Goal: Navigation & Orientation: Find specific page/section

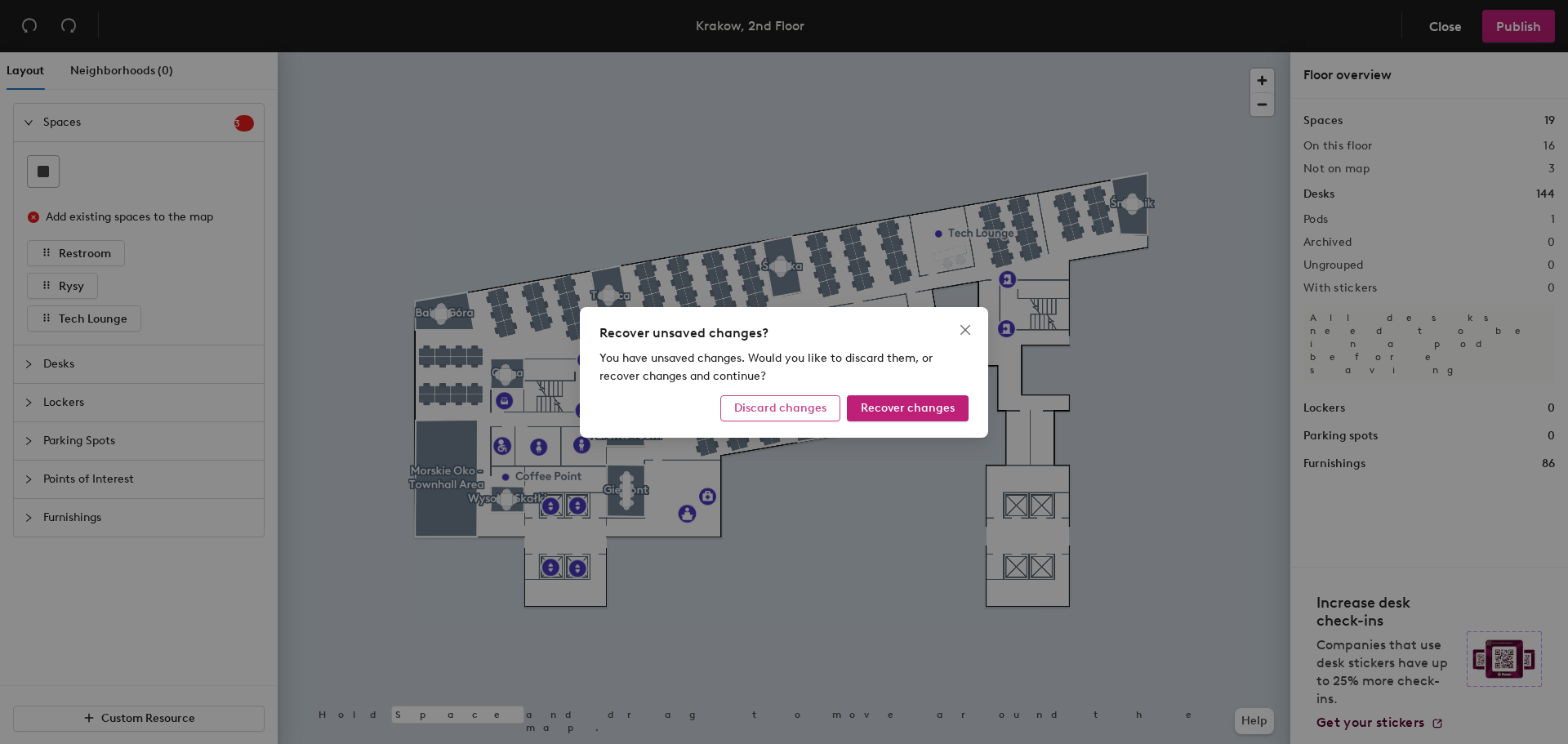
click at [771, 411] on span "Discard changes" at bounding box center [781, 408] width 93 height 13
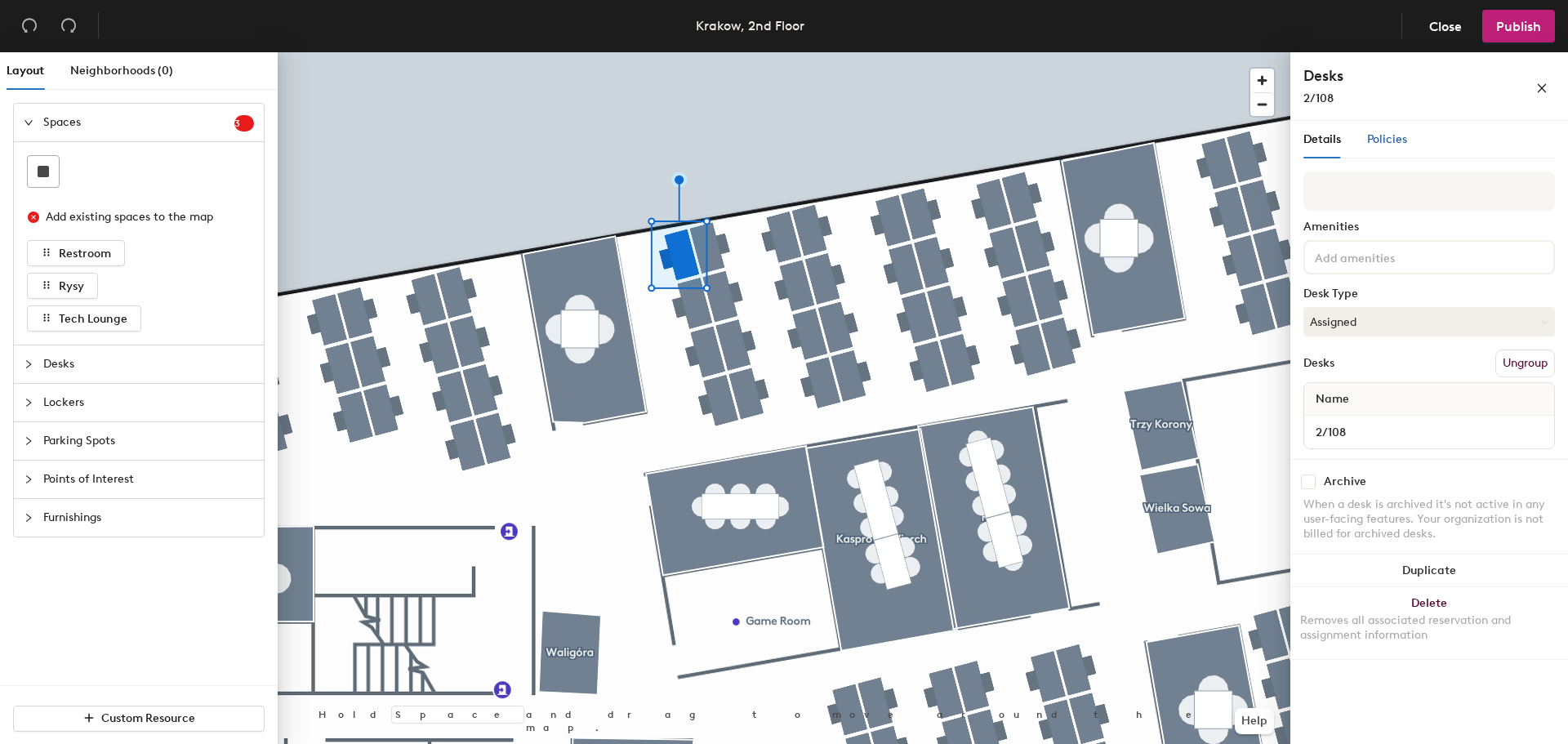
click at [1382, 138] on span "Policies" at bounding box center [1387, 139] width 40 height 13
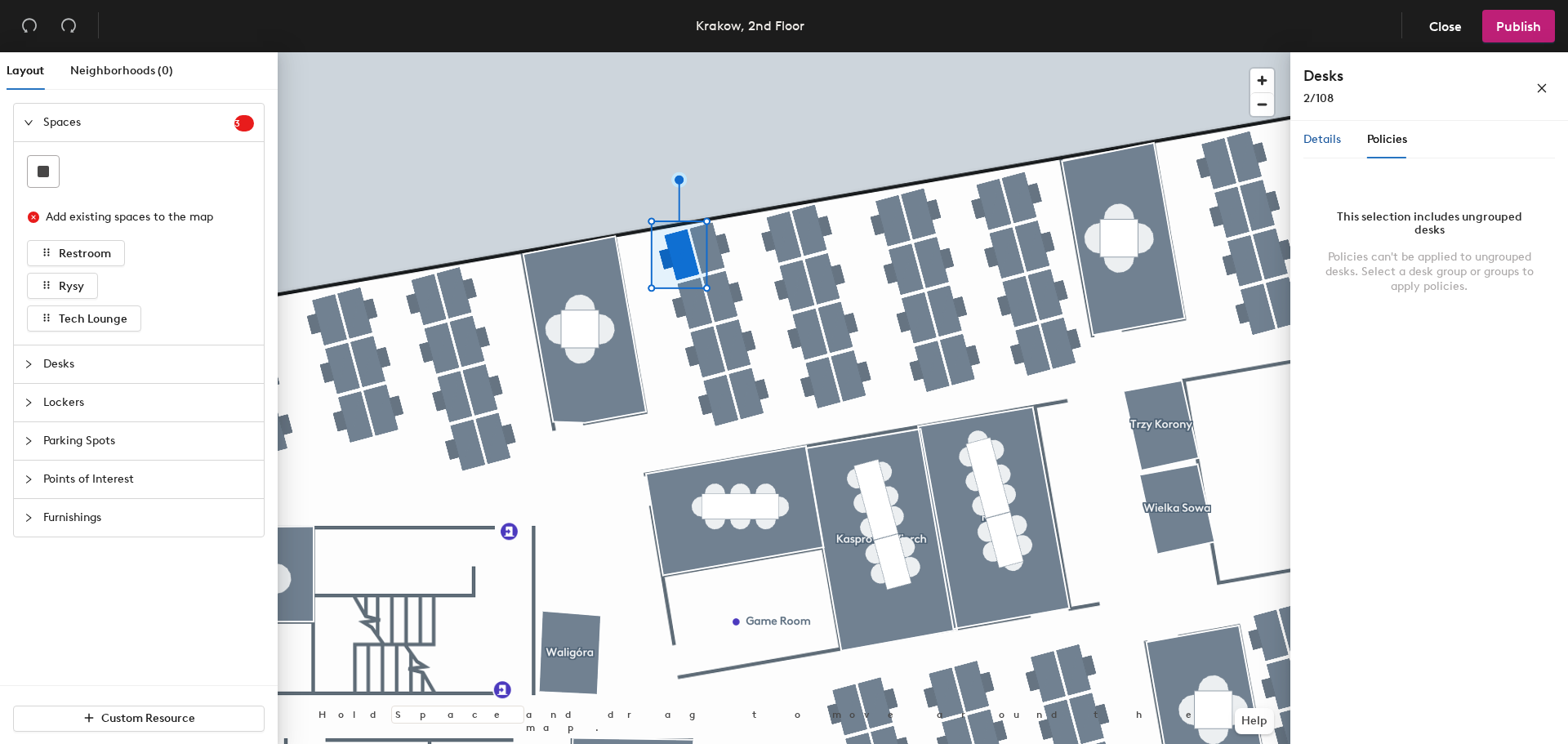
click at [1334, 144] on span "Details" at bounding box center [1321, 139] width 38 height 13
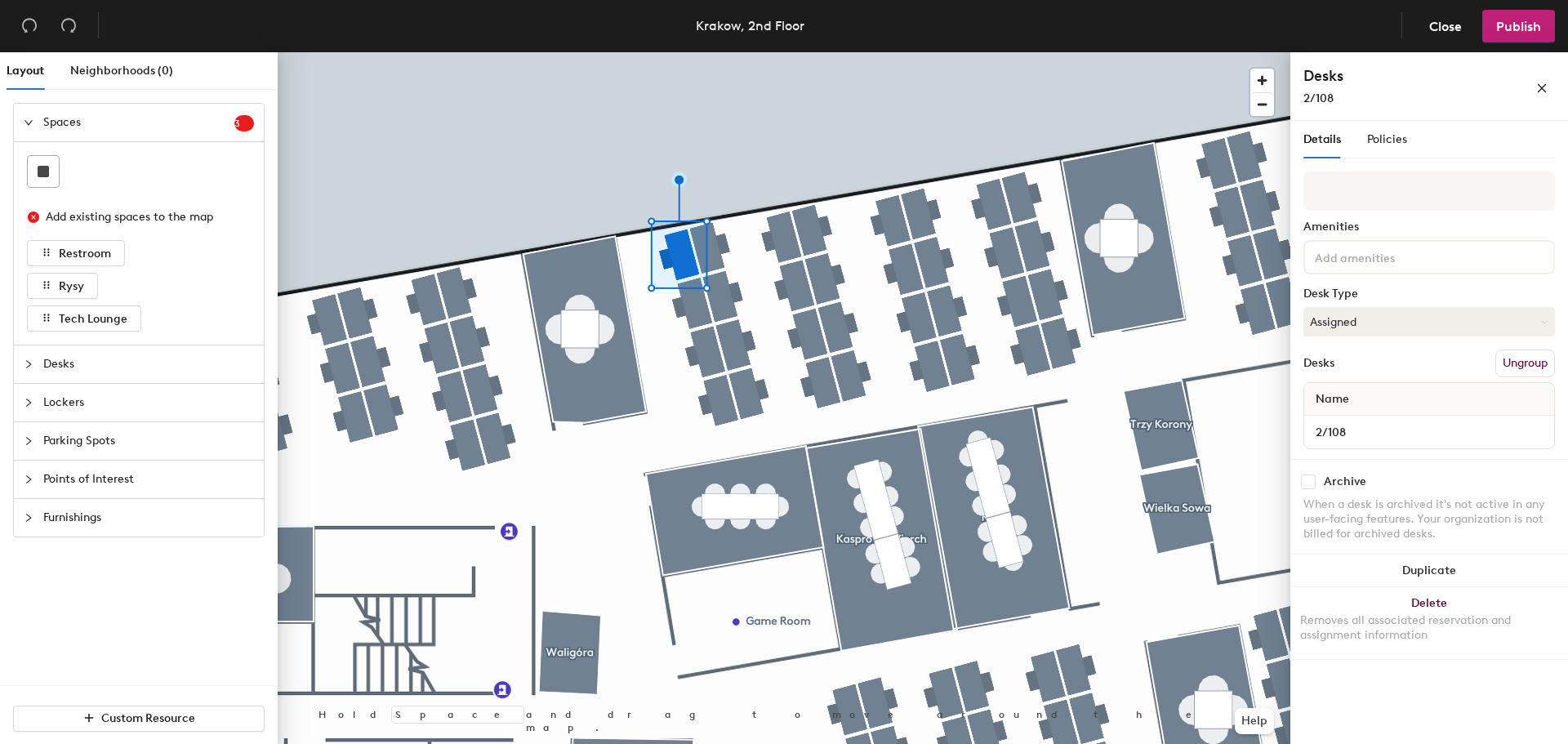
click at [153, 363] on span "Desks" at bounding box center [148, 364] width 211 height 38
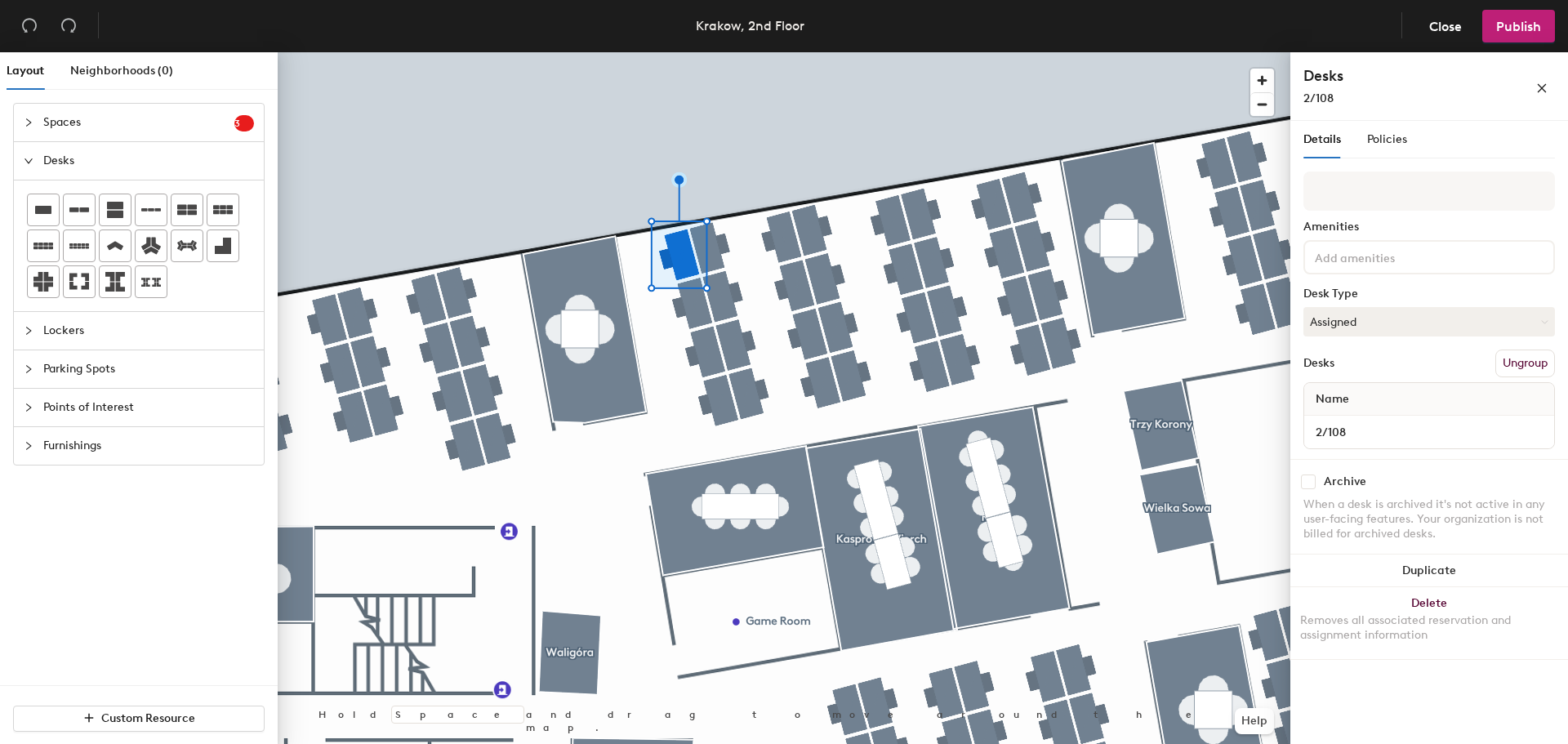
click at [168, 130] on span "Spaces" at bounding box center [138, 122] width 191 height 38
